Goal: Find specific page/section: Find specific page/section

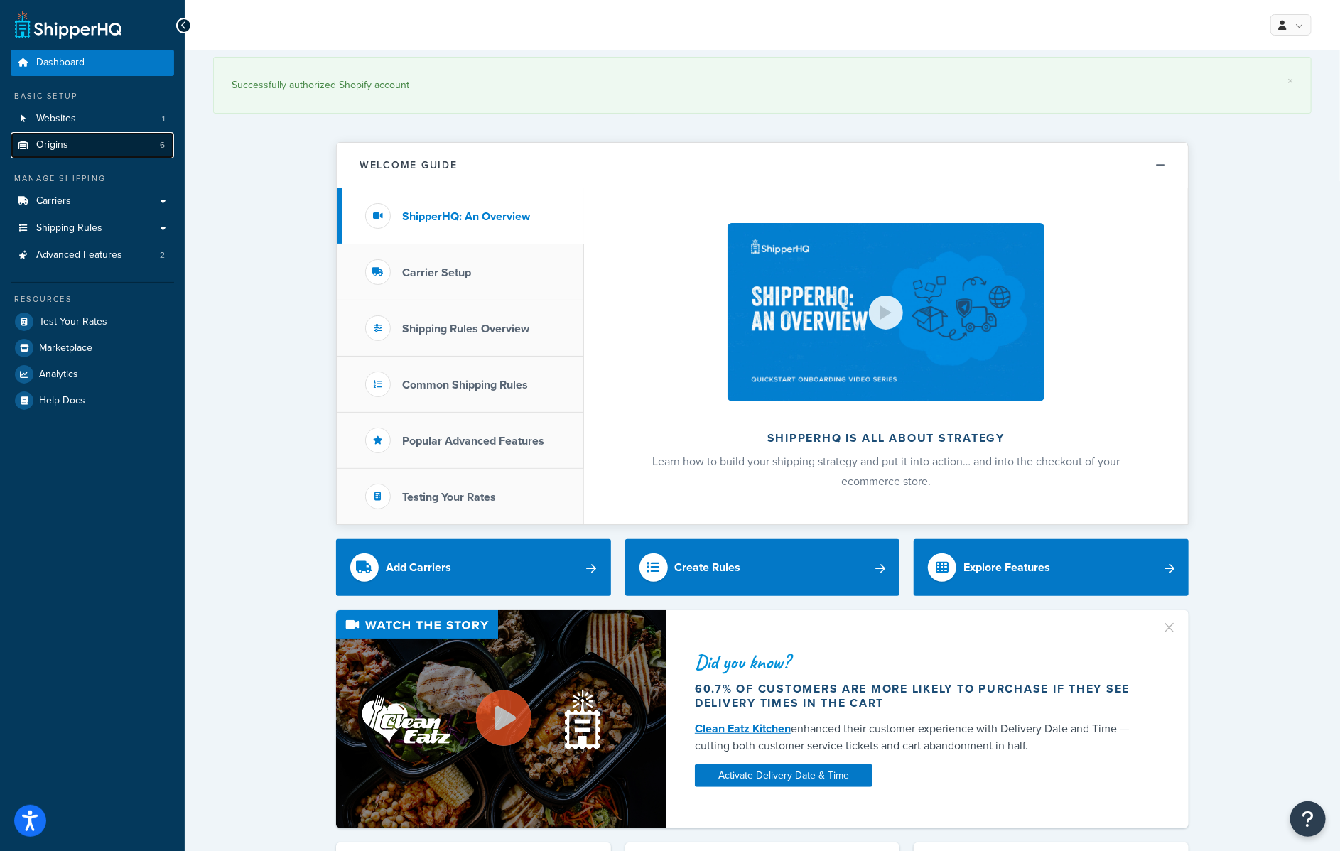
click at [52, 146] on span "Origins" at bounding box center [52, 145] width 32 height 12
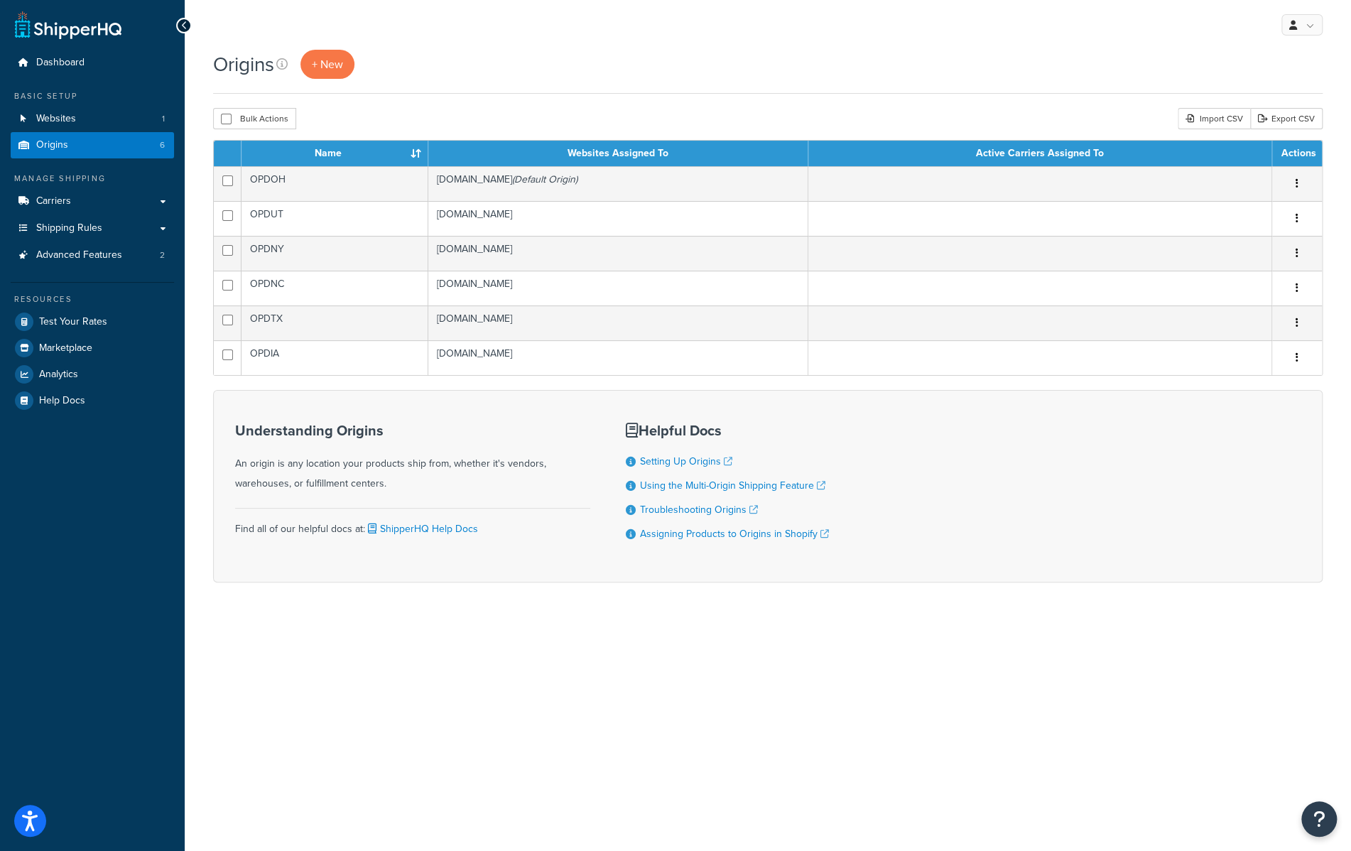
click at [832, 43] on div "My Profile Billing Global Settings Contact Us Logout" at bounding box center [768, 25] width 1167 height 50
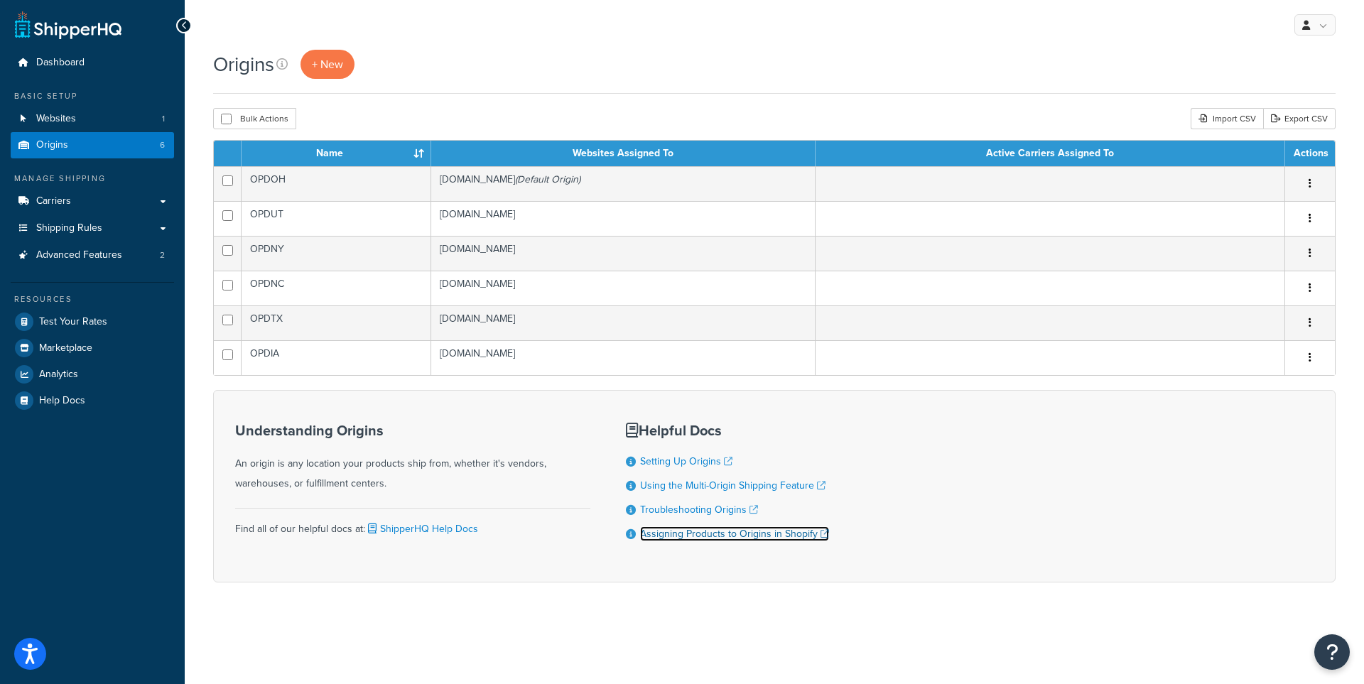
click at [711, 539] on link "Assigning Products to Origins in Shopify" at bounding box center [734, 534] width 189 height 15
